Goal: Communication & Community: Answer question/provide support

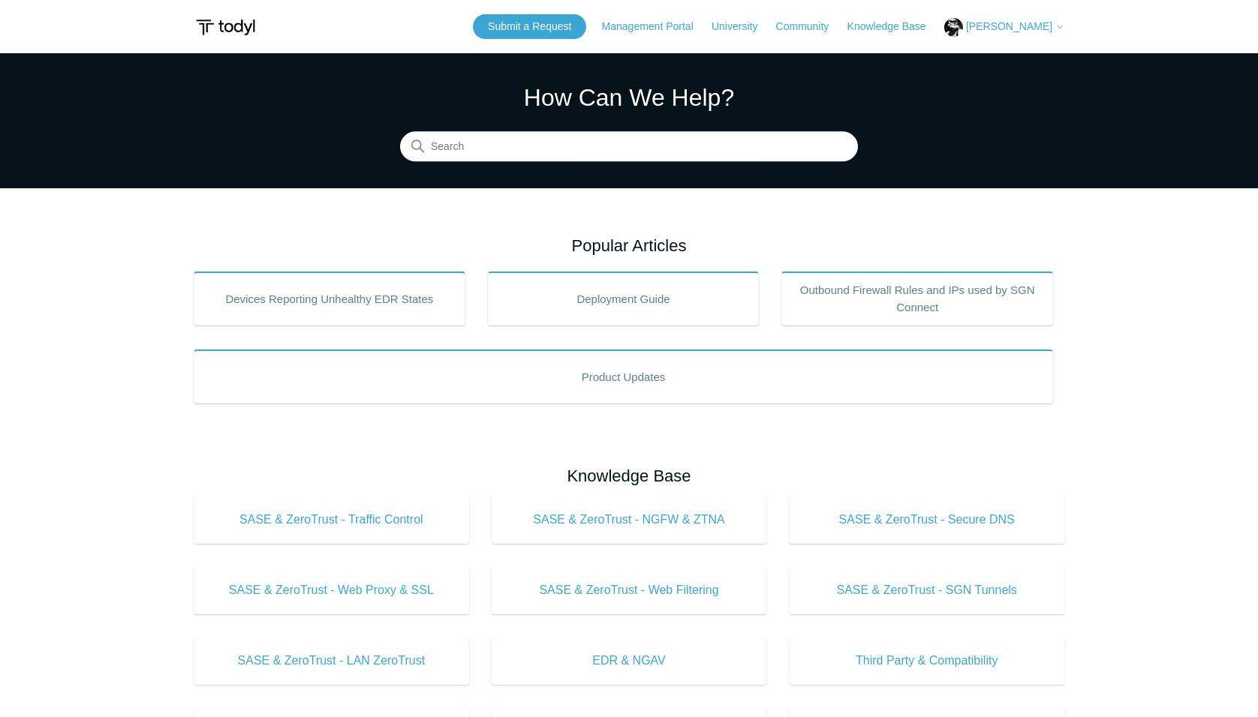
click at [1013, 29] on span "[PERSON_NAME]" at bounding box center [1009, 26] width 86 height 12
click at [1006, 61] on link "My Support Requests" at bounding box center [1018, 59] width 146 height 26
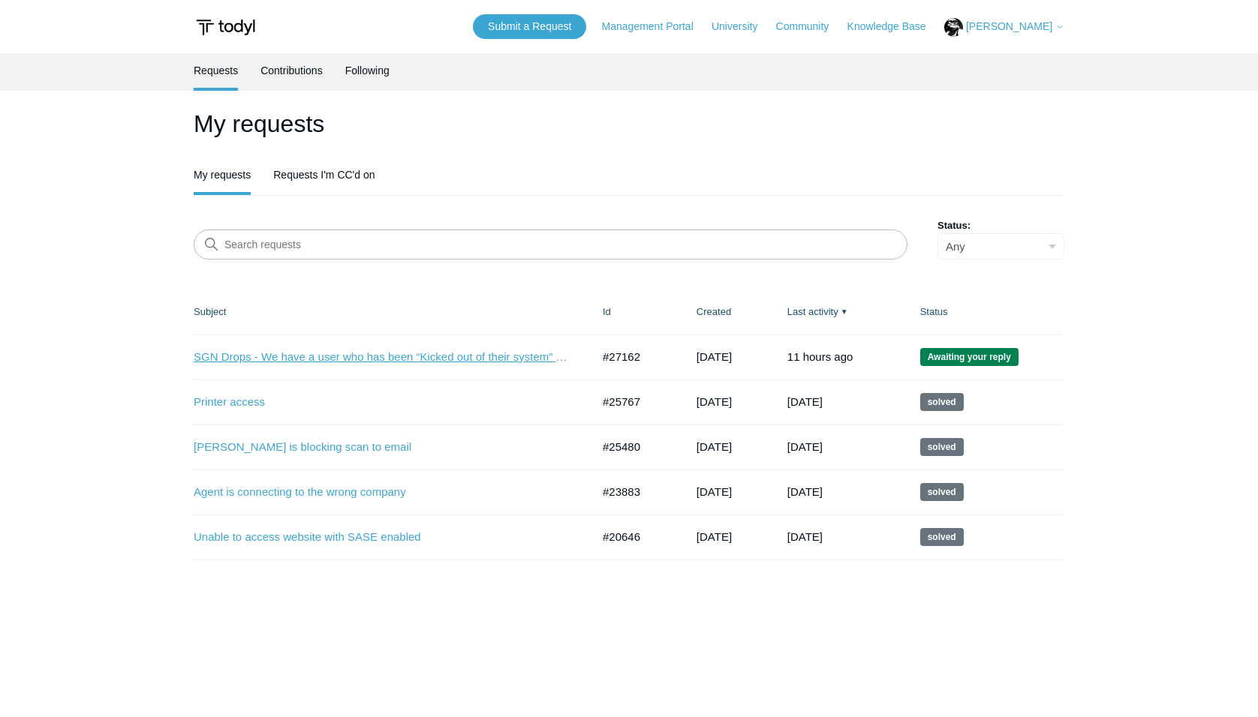
click at [384, 360] on link "SGN Drops - We have a user who has been “Kicked out of their system” everyday a…" at bounding box center [381, 357] width 375 height 17
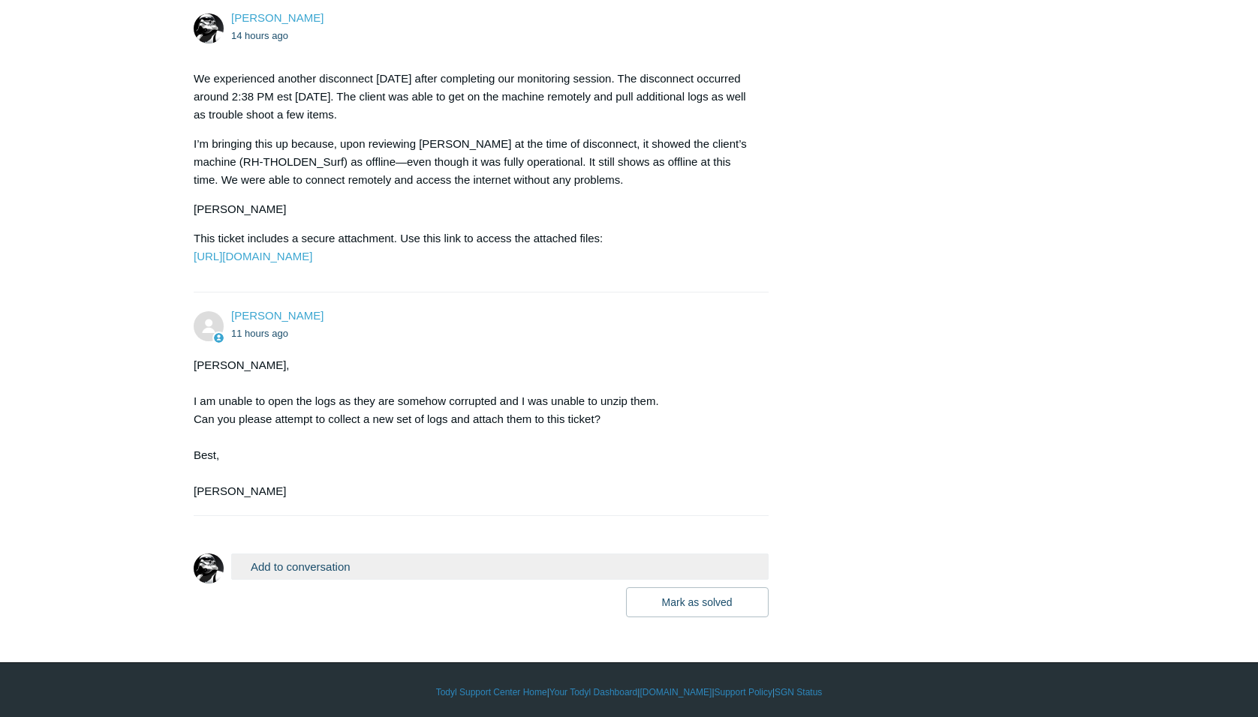
scroll to position [3895, 0]
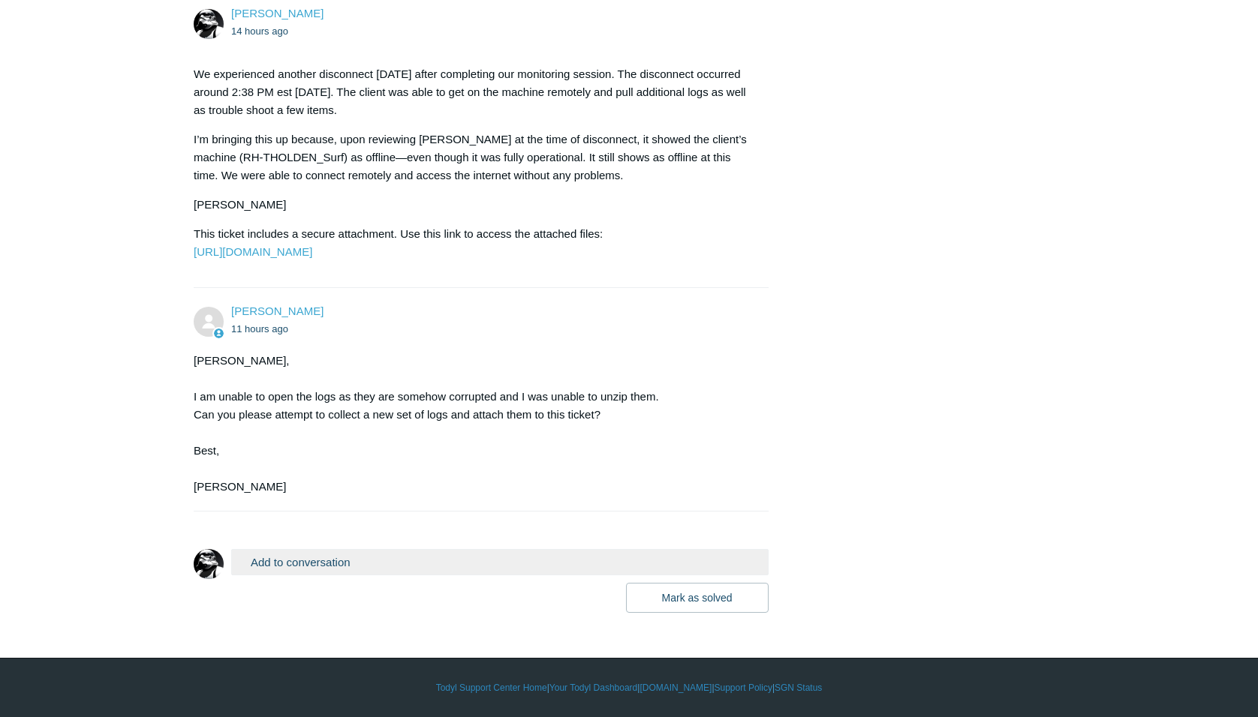
click at [329, 566] on button "Add to conversation" at bounding box center [499, 562] width 537 height 26
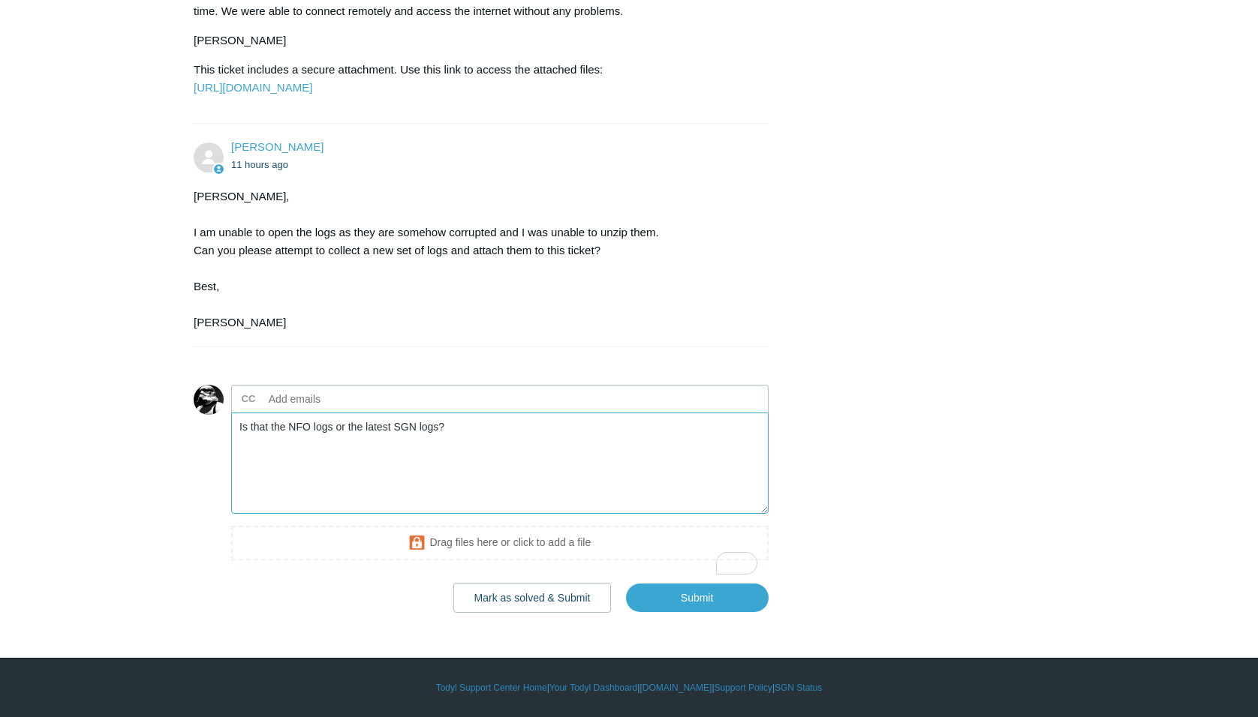
scroll to position [4059, 0]
type textarea "Is that the NFO logs or the latest SGN logs?"
click at [684, 598] on input "Submit" at bounding box center [697, 598] width 143 height 30
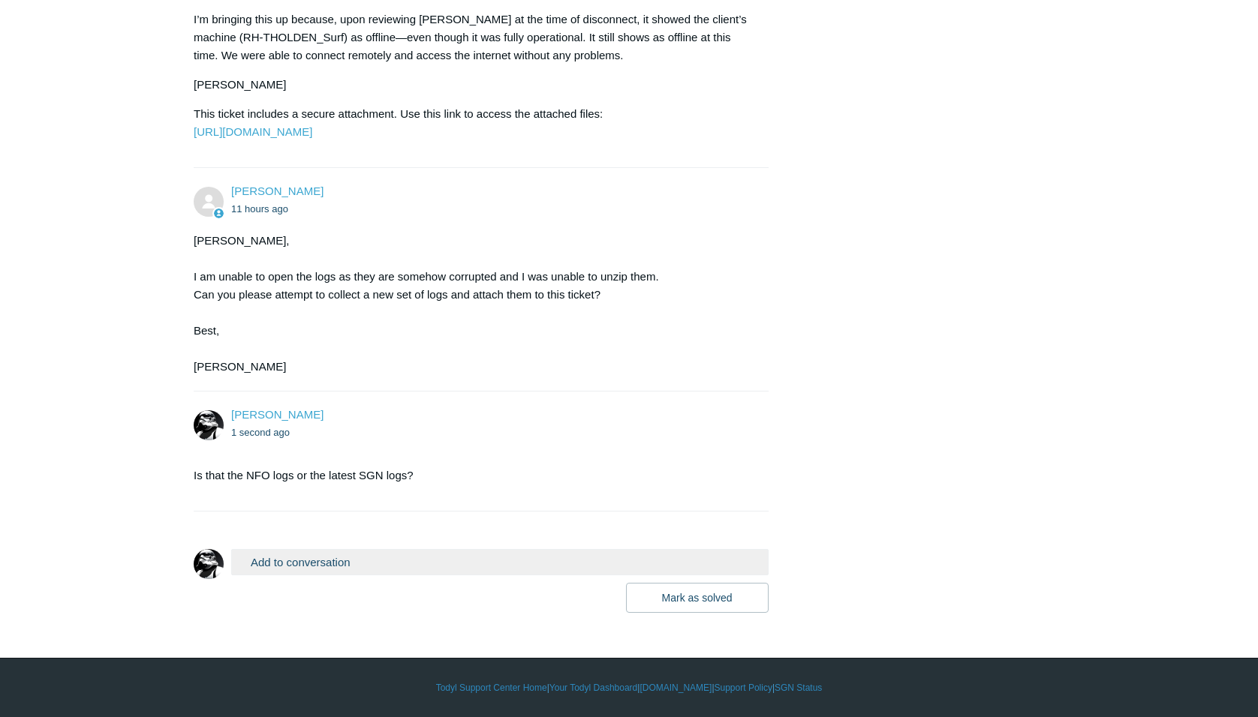
scroll to position [4015, 0]
click at [506, 555] on button "Add to conversation" at bounding box center [499, 562] width 537 height 26
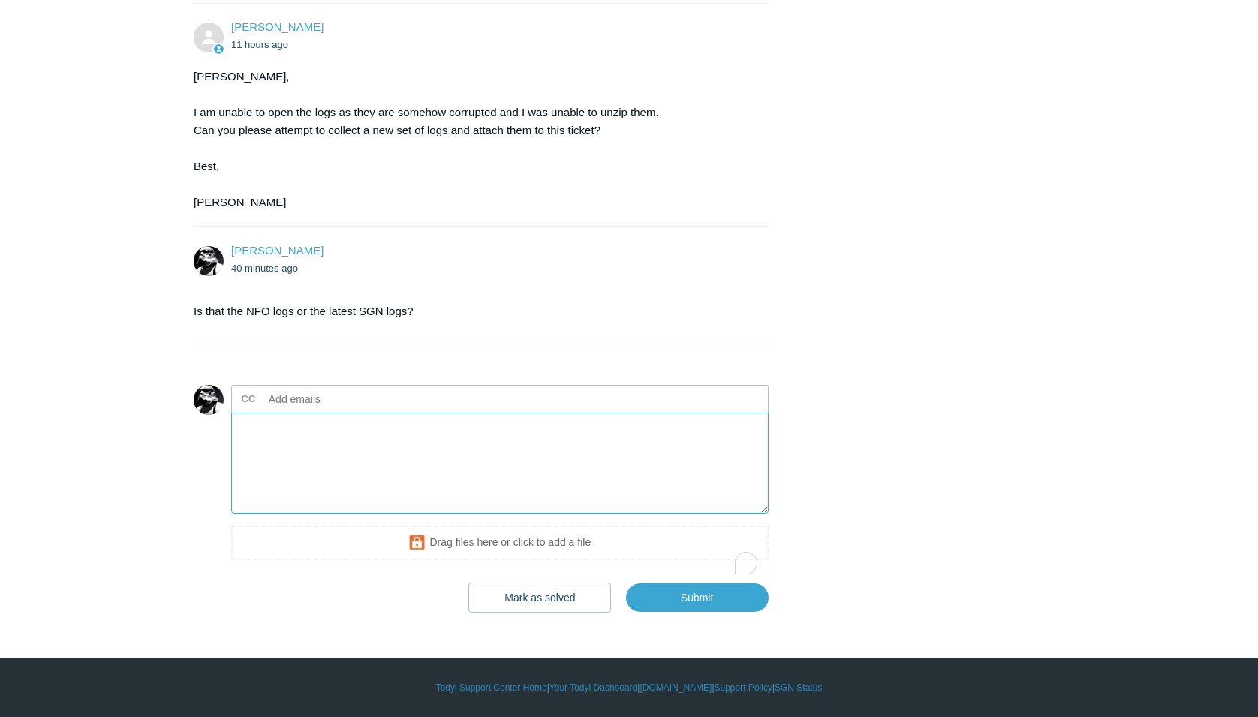
scroll to position [4179, 0]
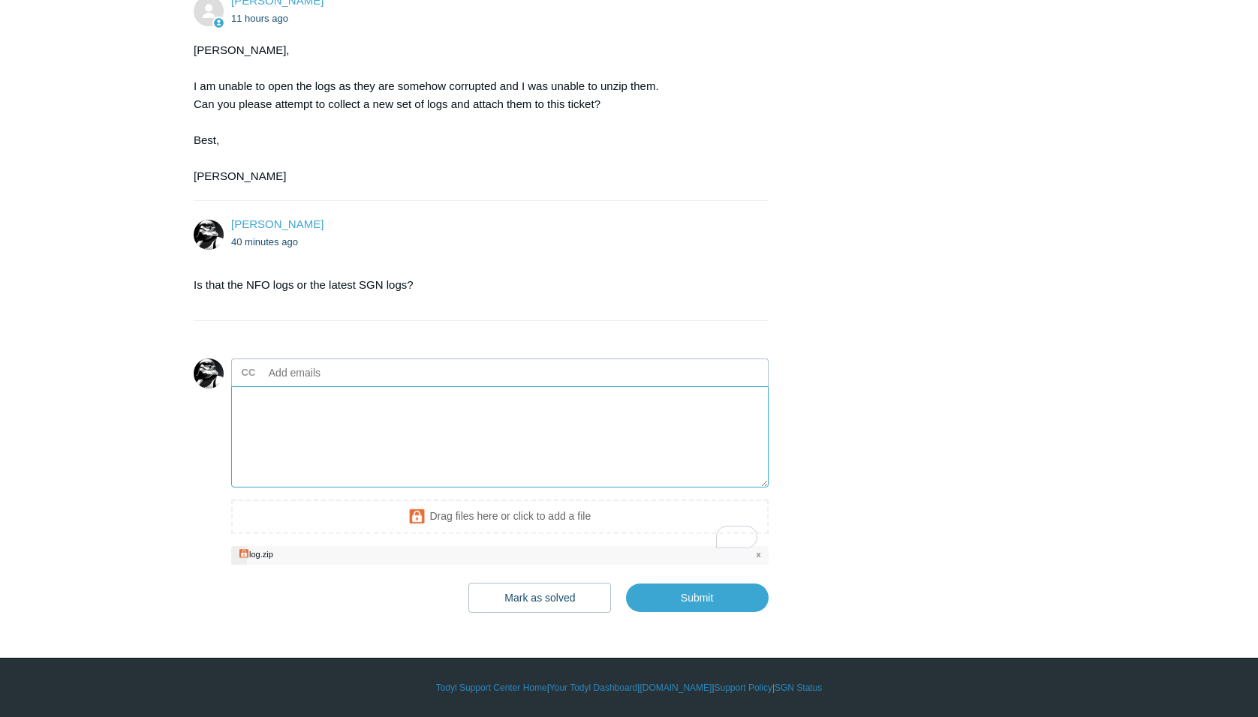
click at [295, 439] on textarea "To enrich screen reader interactions, please activate Accessibility in Grammarl…" at bounding box center [499, 436] width 537 height 101
type textarea "Kris, Here is the logs after the disconnect yesterday."
